Goal: Task Accomplishment & Management: Use online tool/utility

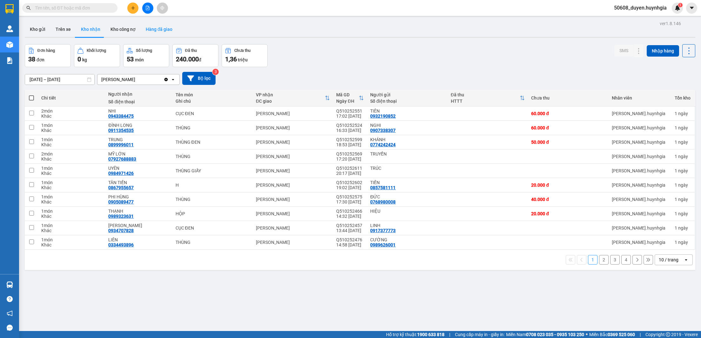
click at [157, 30] on button "Hàng đã giao" at bounding box center [159, 29] width 37 height 15
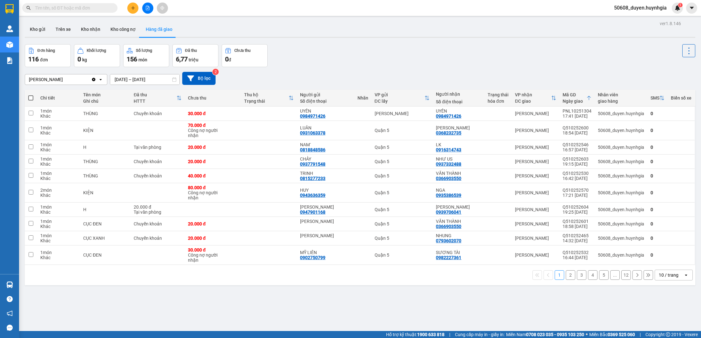
click at [566, 275] on button "2" at bounding box center [571, 275] width 10 height 10
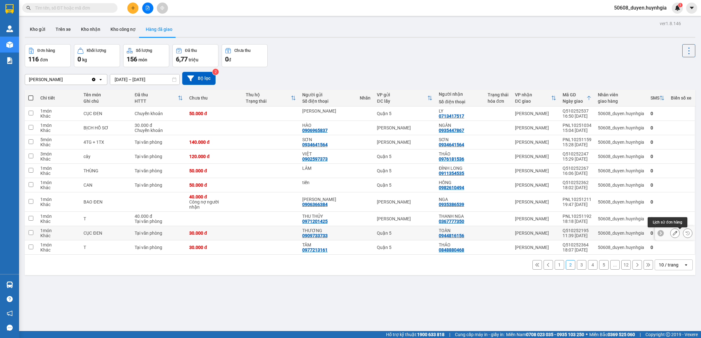
click at [686, 235] on icon at bounding box center [688, 233] width 4 height 4
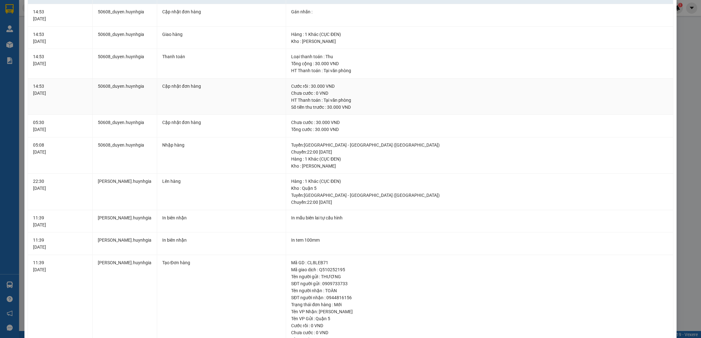
scroll to position [9, 0]
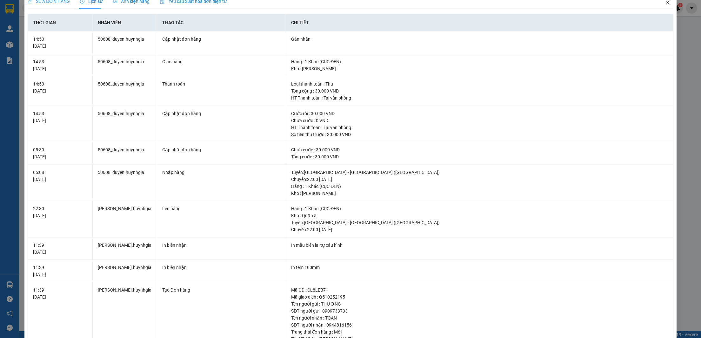
click at [665, 5] on icon "close" at bounding box center [667, 2] width 5 height 5
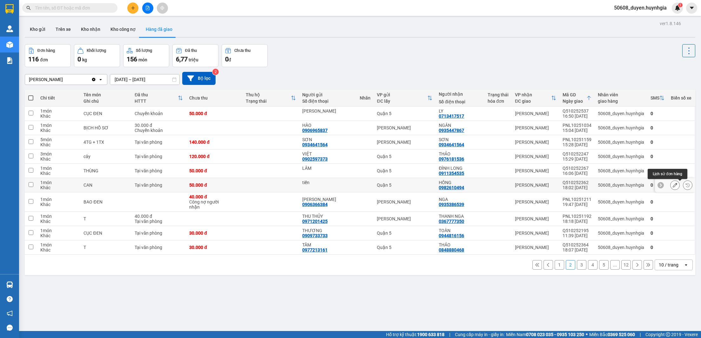
click at [686, 185] on icon at bounding box center [688, 185] width 4 height 4
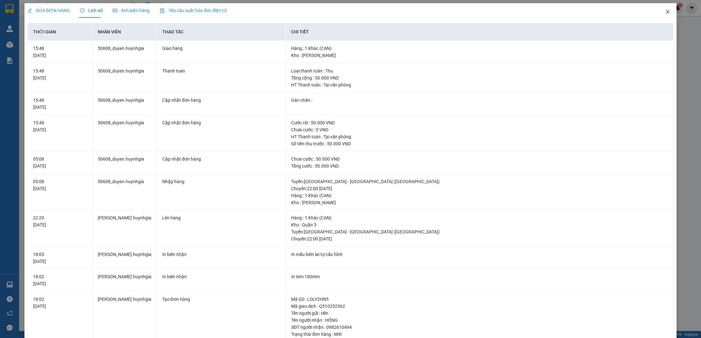
click at [666, 12] on icon "close" at bounding box center [667, 12] width 3 height 4
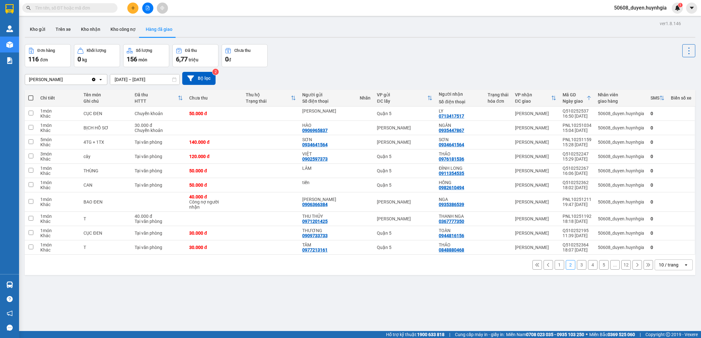
click at [163, 28] on button "Hàng đã giao" at bounding box center [159, 29] width 37 height 15
click at [555, 265] on button "1" at bounding box center [560, 265] width 10 height 10
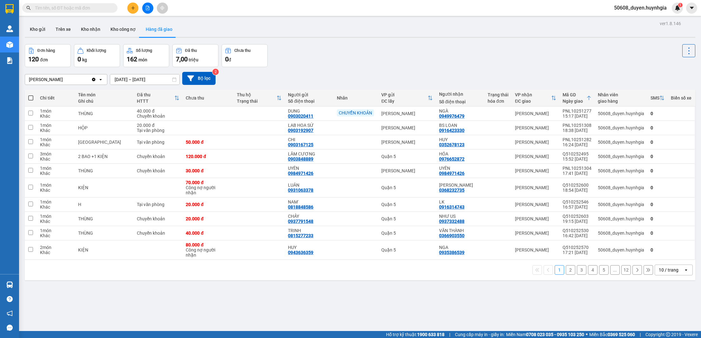
click at [566, 270] on button "2" at bounding box center [571, 270] width 10 height 10
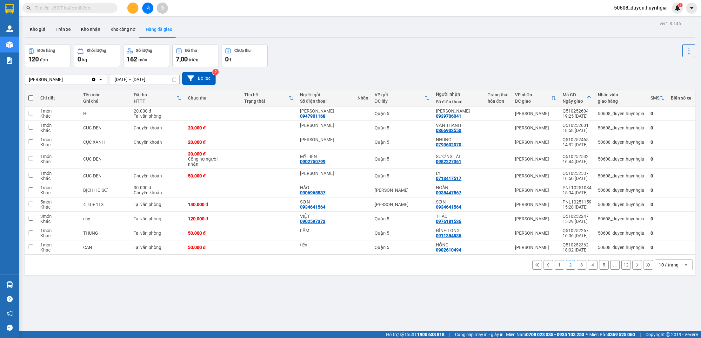
click at [577, 269] on button "3" at bounding box center [582, 265] width 10 height 10
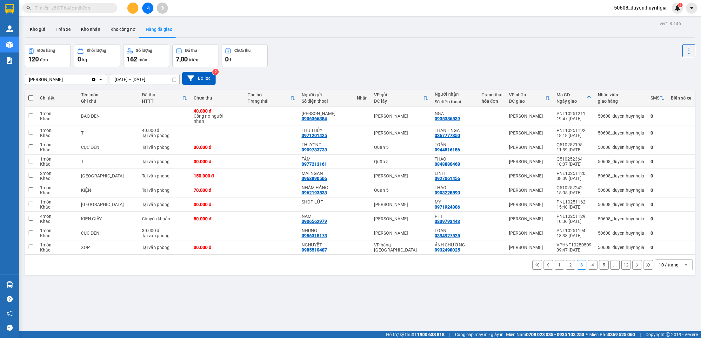
click at [290, 277] on div "ver 1.8.146 Kho gửi Trên xe Kho nhận Kho công nợ Hàng đã giao Đơn hàng 120 đơn …" at bounding box center [360, 188] width 676 height 338
click at [588, 265] on button "4" at bounding box center [593, 265] width 10 height 10
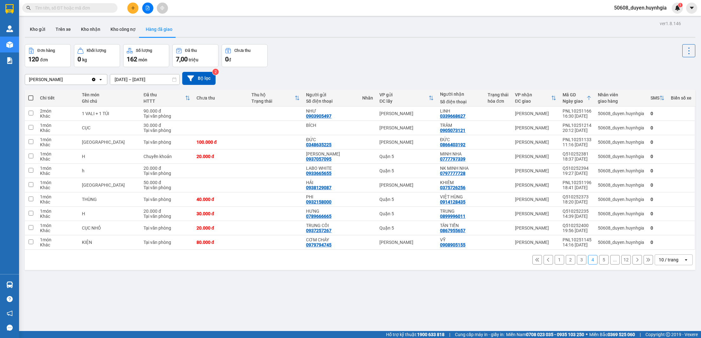
click at [599, 260] on button "5" at bounding box center [604, 260] width 10 height 10
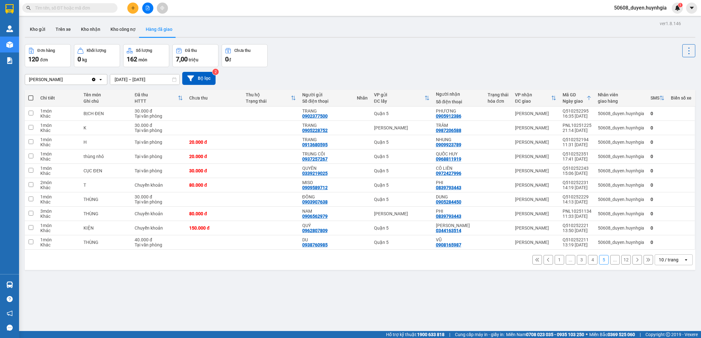
click at [633, 258] on button at bounding box center [638, 260] width 10 height 10
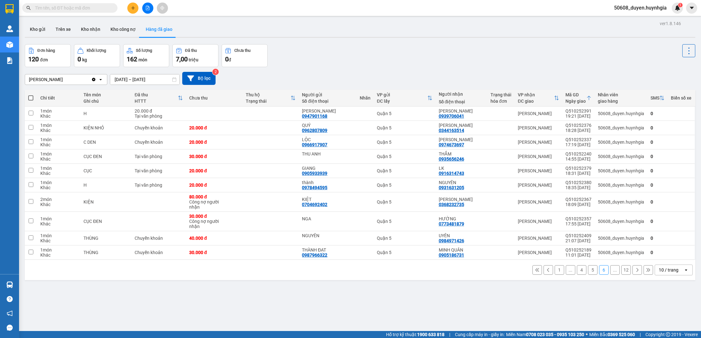
click at [635, 271] on icon at bounding box center [637, 269] width 4 height 4
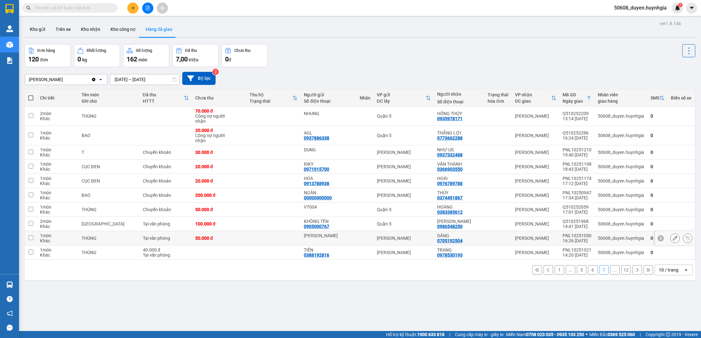
click at [683, 241] on button at bounding box center [687, 237] width 9 height 11
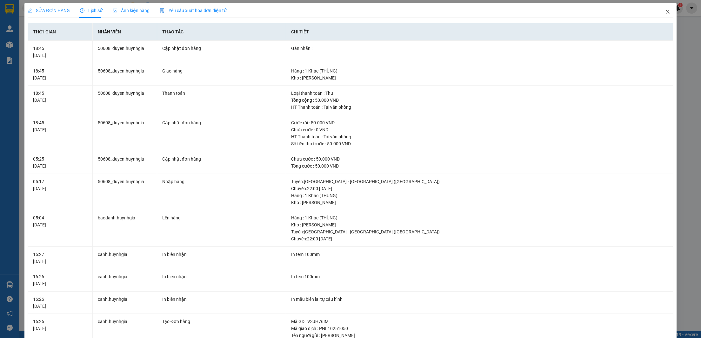
click at [665, 11] on icon "close" at bounding box center [667, 11] width 5 height 5
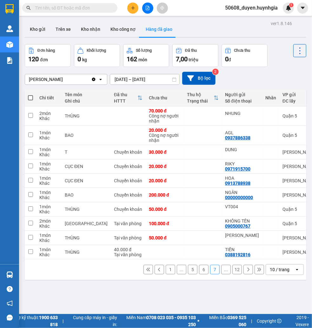
click at [62, 6] on input "text" at bounding box center [72, 7] width 75 height 7
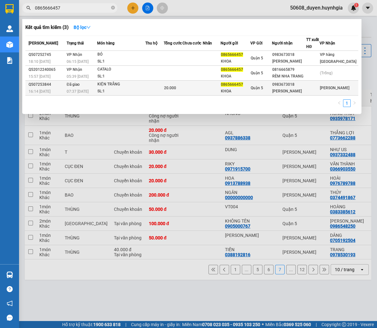
type input "0865666457"
click at [55, 95] on div "16:14 [DATE]" at bounding box center [47, 91] width 36 height 7
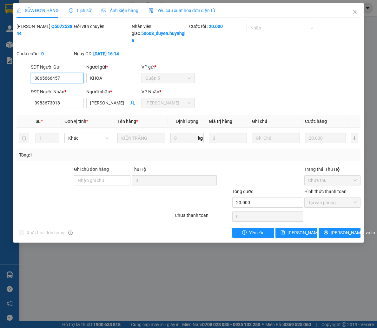
type input "0865666457"
type input "KHOA"
type input "0983673018"
type input "[PERSON_NAME]"
type input "20.000"
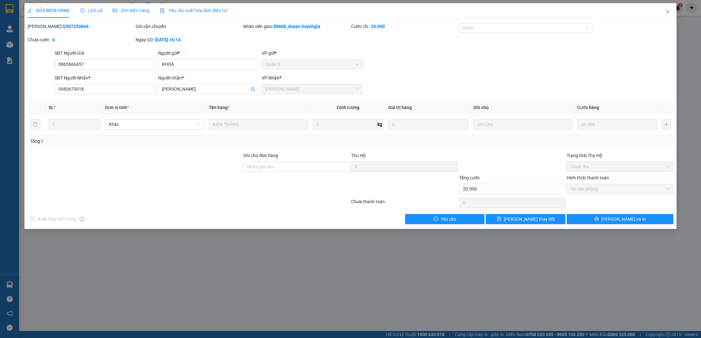
click at [92, 10] on span "Lịch sử" at bounding box center [91, 10] width 23 height 5
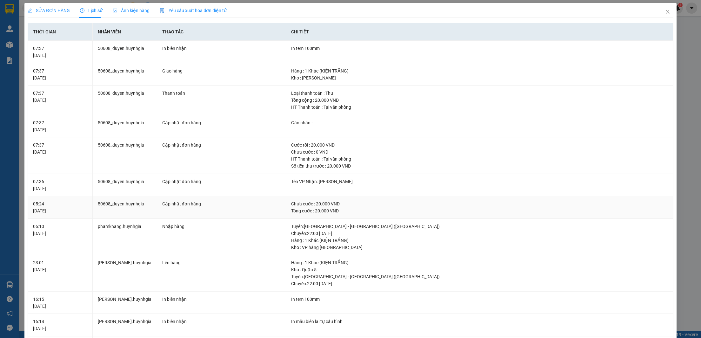
click at [530, 211] on div "Tổng cước : 20.000 VND" at bounding box center [479, 210] width 377 height 7
click at [603, 166] on div "Số tiền thu trước : 20.000 VND" at bounding box center [479, 165] width 377 height 7
click at [665, 12] on icon "close" at bounding box center [667, 11] width 5 height 5
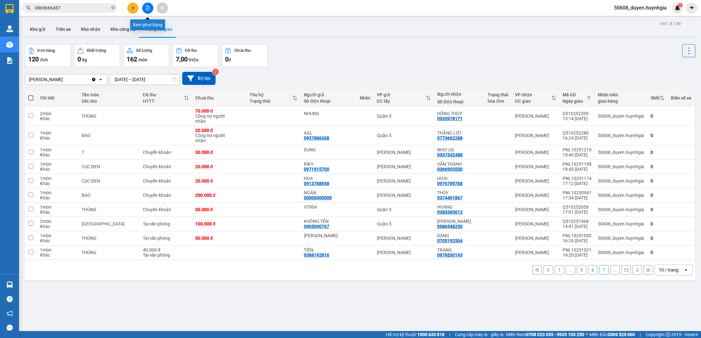
click at [150, 8] on button at bounding box center [147, 8] width 11 height 11
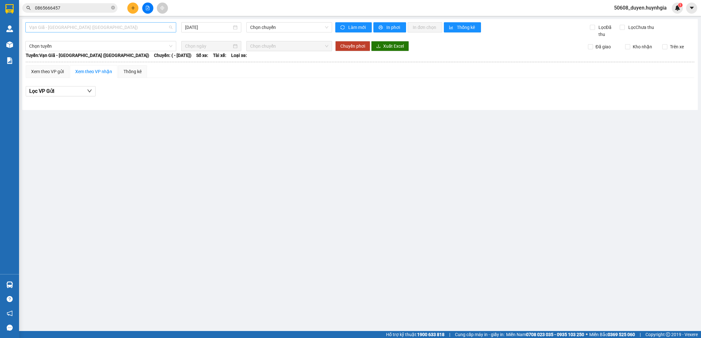
drag, startPoint x: 149, startPoint y: 23, endPoint x: 144, endPoint y: 26, distance: 5.3
click at [149, 24] on span "Vạn Giã - [GEOGRAPHIC_DATA] ([GEOGRAPHIC_DATA])" at bounding box center [100, 28] width 143 height 10
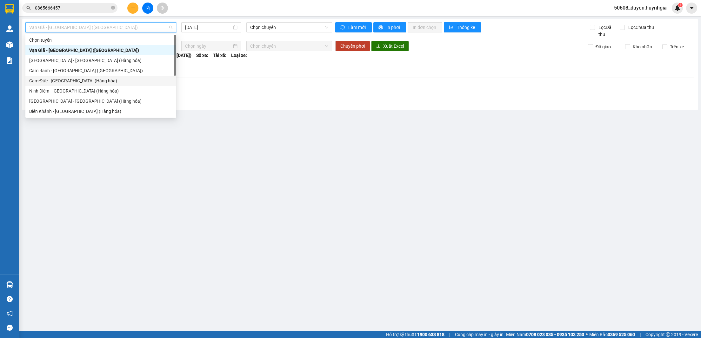
click at [109, 84] on div "Cam Đức - [GEOGRAPHIC_DATA] (Hàng hóa)" at bounding box center [100, 81] width 151 height 10
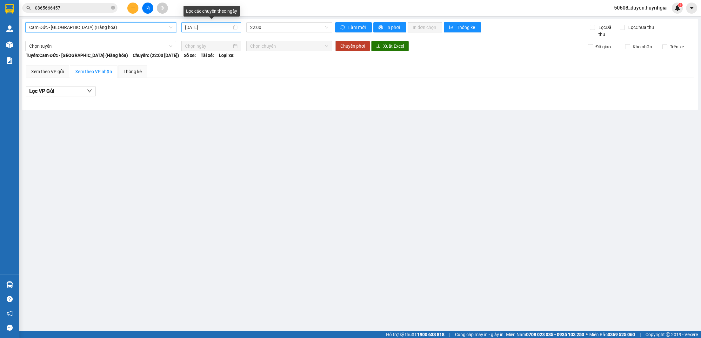
click at [191, 30] on input "[DATE]" at bounding box center [208, 27] width 47 height 7
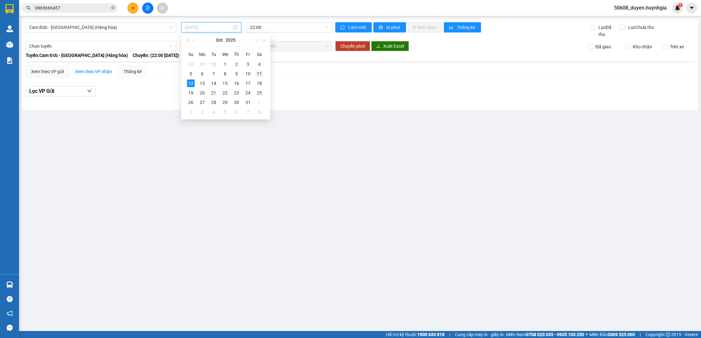
click at [259, 73] on div "11" at bounding box center [260, 74] width 8 height 8
type input "[DATE]"
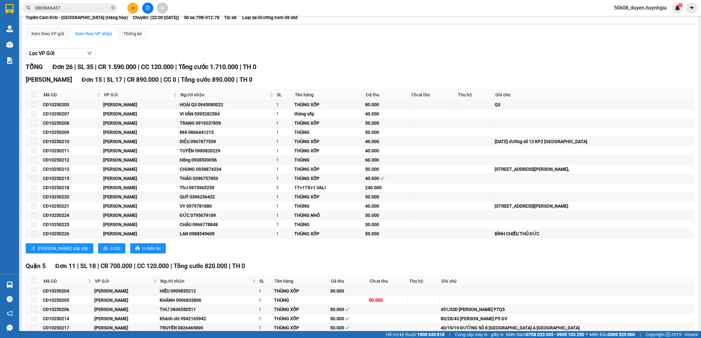
scroll to position [70, 0]
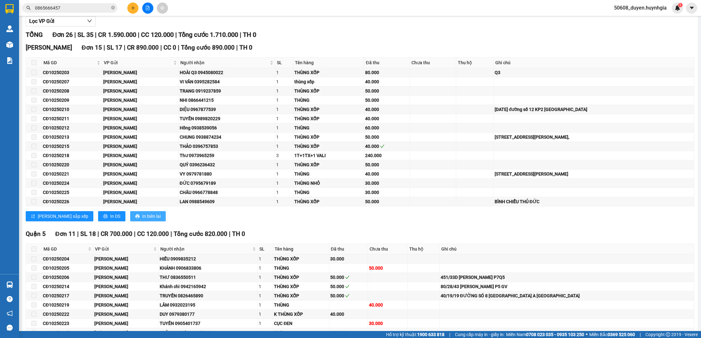
click at [142, 219] on span "In biên lai" at bounding box center [151, 215] width 18 height 7
click at [142, 214] on span "In biên lai" at bounding box center [151, 215] width 18 height 7
